Goal: Find specific page/section: Find specific page/section

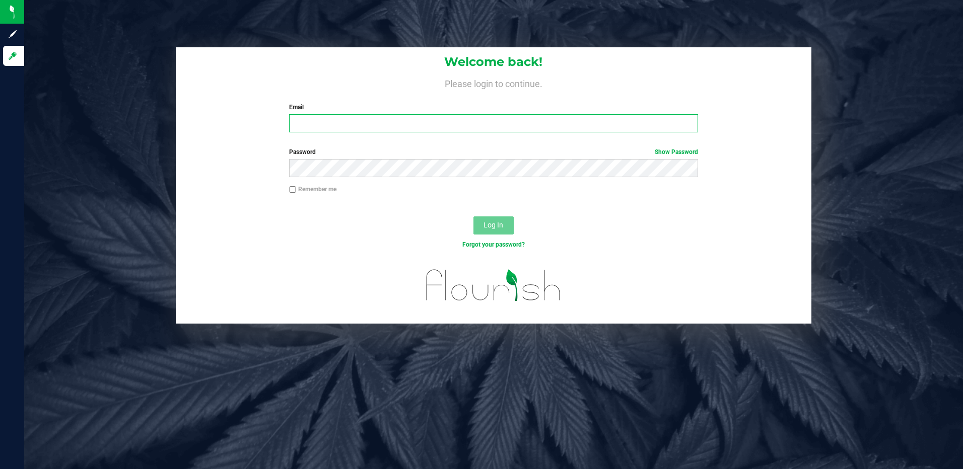
click at [332, 125] on input "Email" at bounding box center [493, 123] width 409 height 18
type input "[EMAIL_ADDRESS][DOMAIN_NAME]"
click at [474, 217] on button "Log In" at bounding box center [494, 226] width 40 height 18
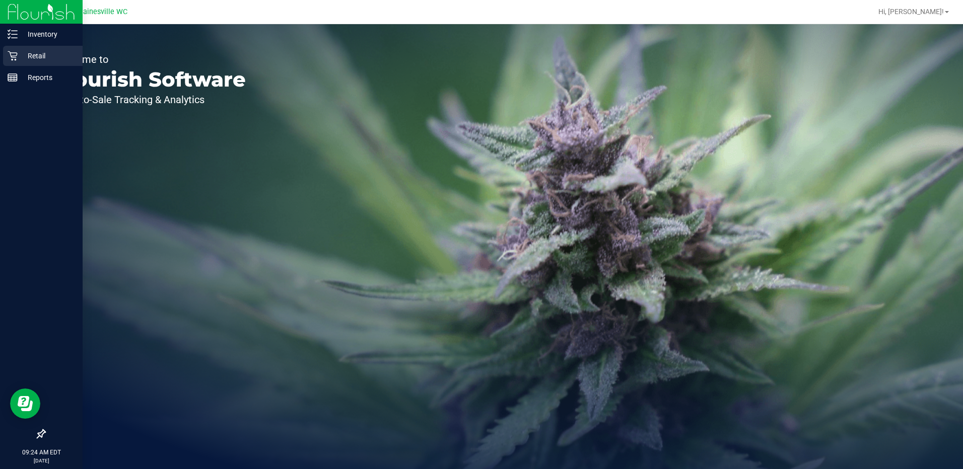
click at [40, 52] on p "Retail" at bounding box center [48, 56] width 60 height 12
